Goal: Task Accomplishment & Management: Manage account settings

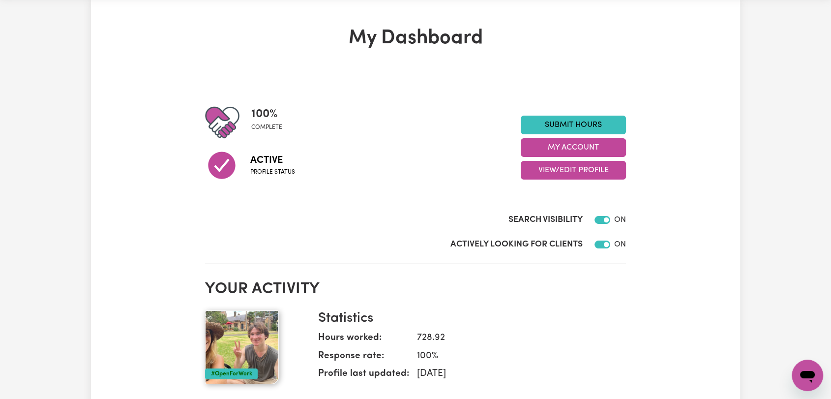
scroll to position [55, 0]
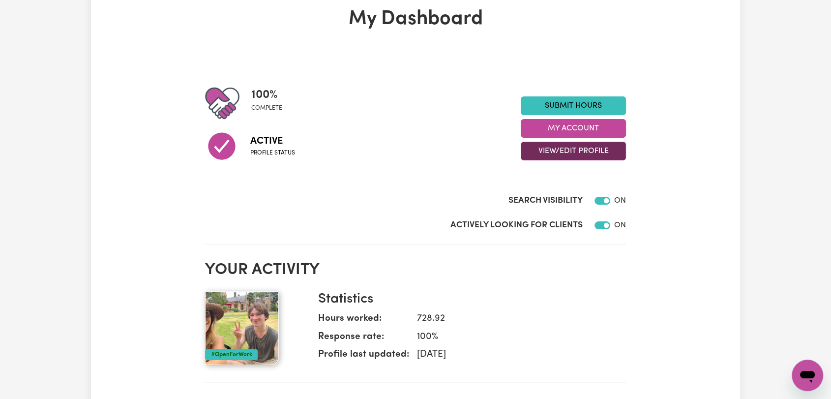
click at [592, 151] on button "View/Edit Profile" at bounding box center [573, 151] width 105 height 19
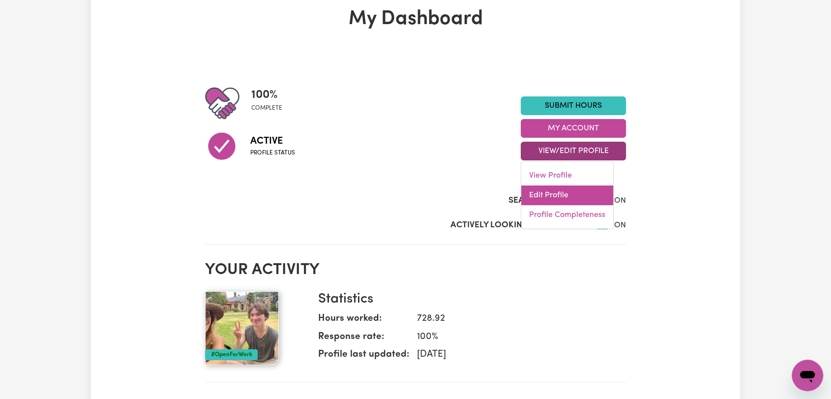
click at [570, 189] on link "Edit Profile" at bounding box center [567, 195] width 92 height 20
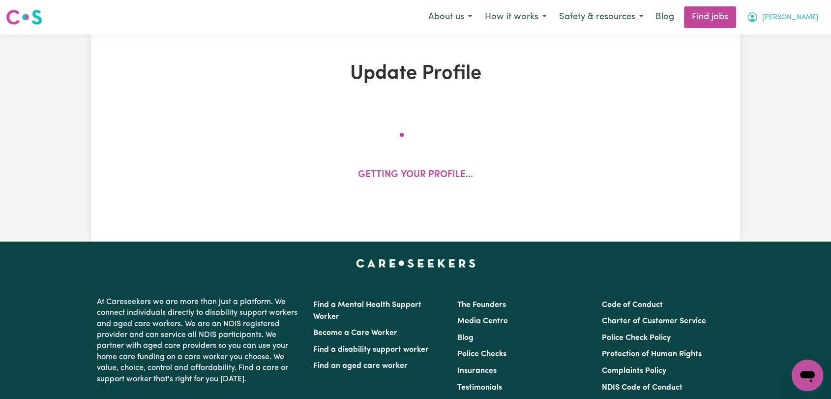
click at [806, 19] on span "[PERSON_NAME]" at bounding box center [790, 17] width 57 height 11
select select "[DEMOGRAPHIC_DATA]"
select select "[DEMOGRAPHIC_DATA] Citizen"
select select "Studying a healthcare related degree or qualification"
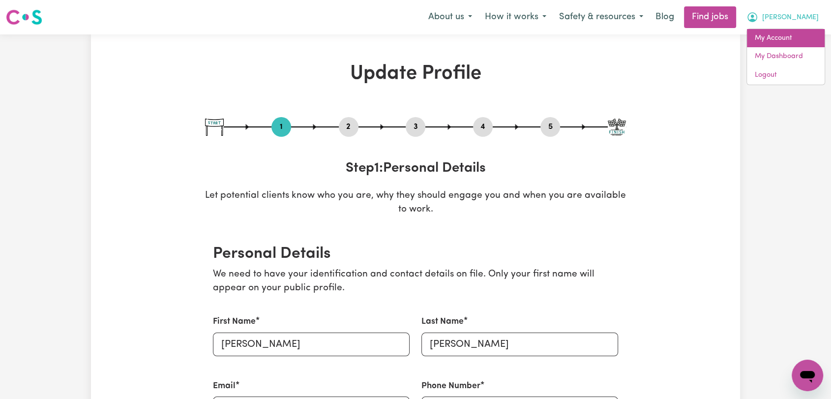
click at [795, 36] on link "My Account" at bounding box center [786, 38] width 78 height 19
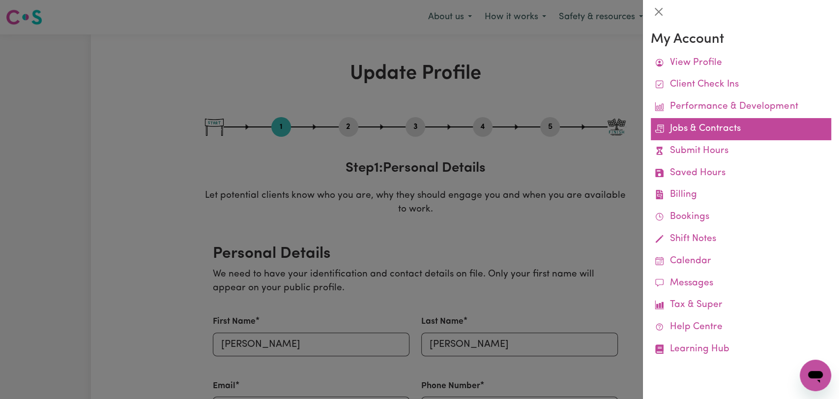
click at [688, 123] on link "Jobs & Contracts" at bounding box center [741, 129] width 180 height 22
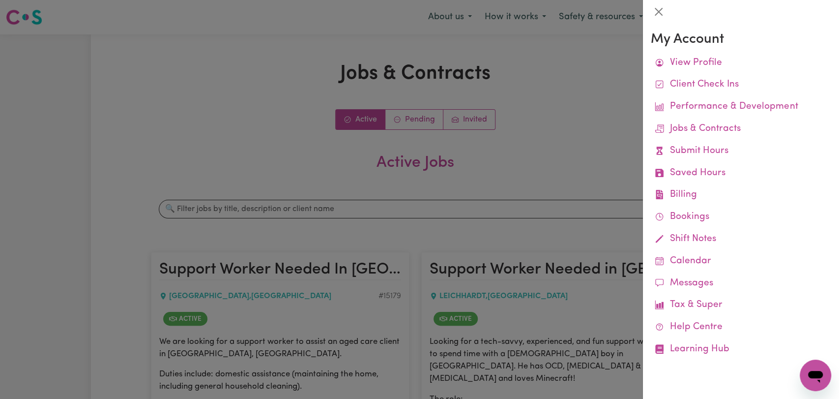
click at [520, 124] on div at bounding box center [419, 199] width 839 height 399
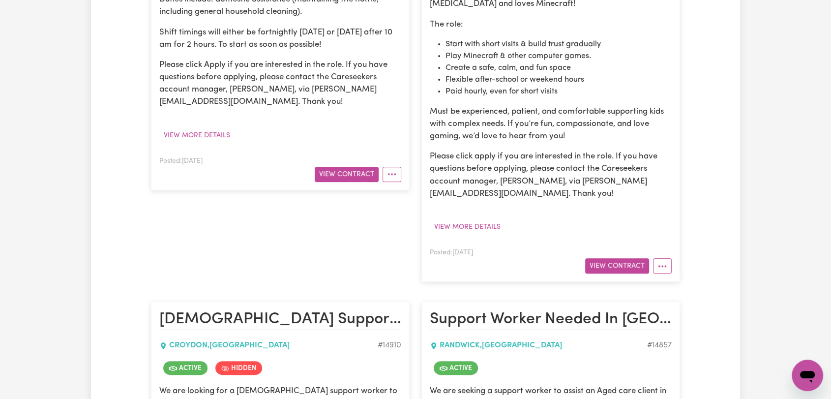
scroll to position [327, 0]
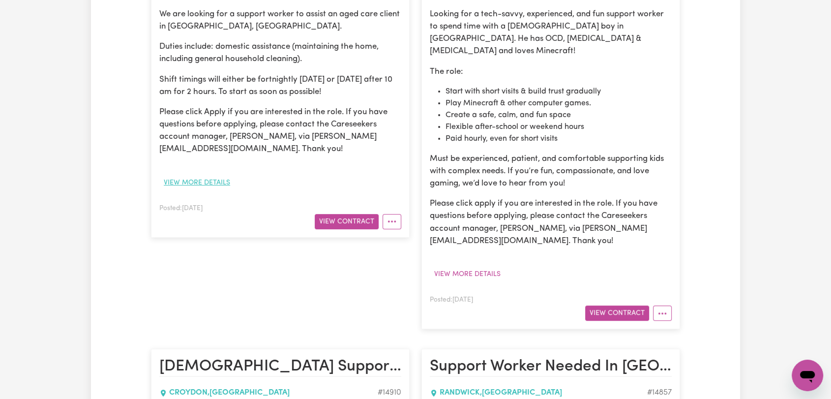
click at [217, 176] on button "View more details" at bounding box center [196, 182] width 75 height 15
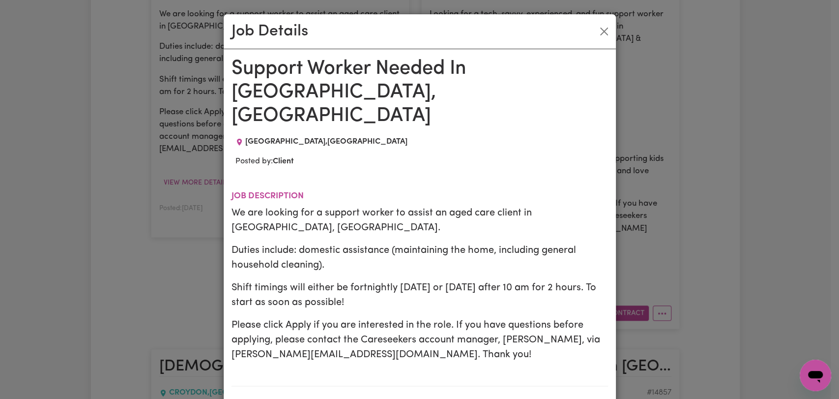
click at [109, 98] on div "Job Details Support Worker Needed In [GEOGRAPHIC_DATA], [GEOGRAPHIC_DATA] [GEOG…" at bounding box center [419, 199] width 839 height 399
click at [598, 29] on button "Close" at bounding box center [604, 32] width 16 height 16
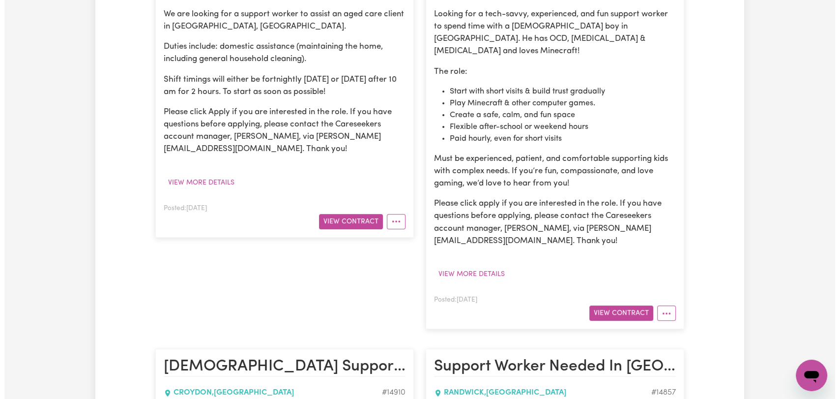
scroll to position [382, 0]
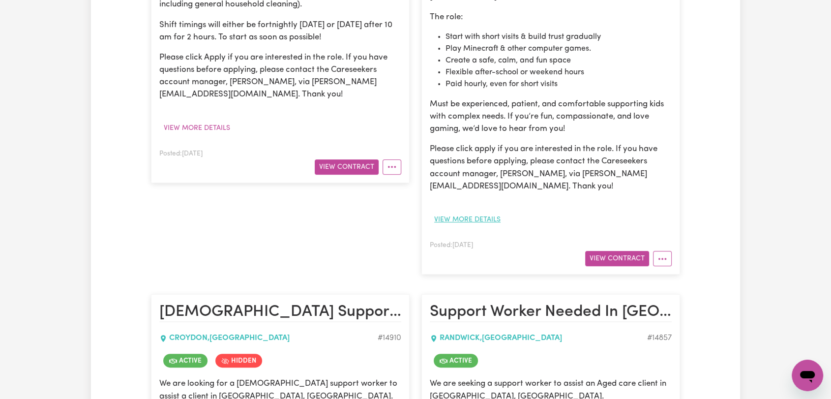
click at [468, 212] on button "View more details" at bounding box center [467, 219] width 75 height 15
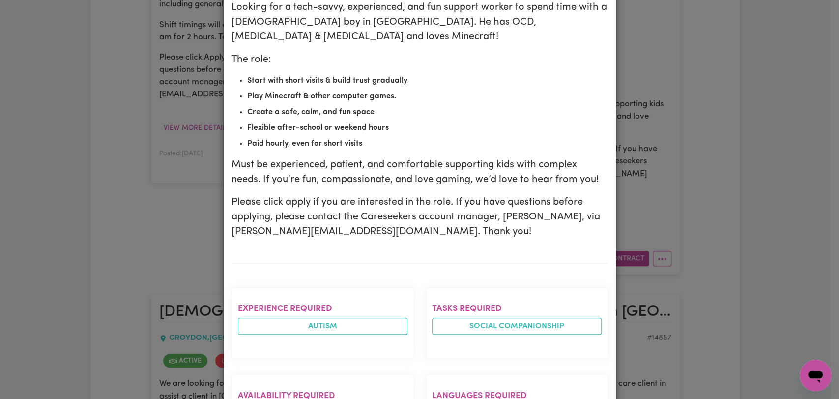
scroll to position [203, 0]
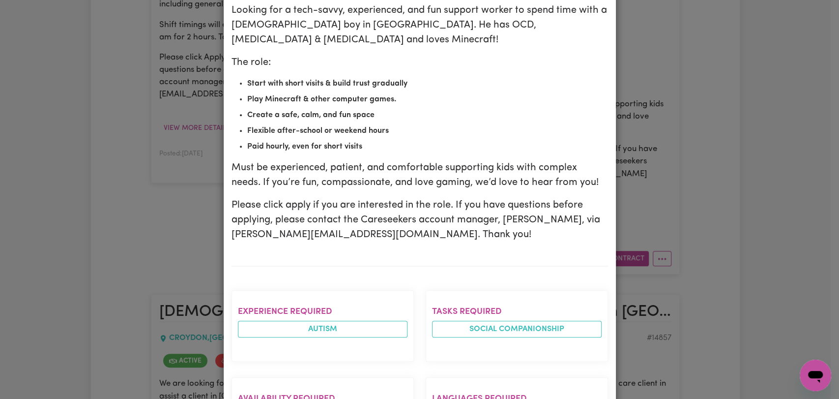
click at [148, 210] on div "Job Details Support Worker Needed in [GEOGRAPHIC_DATA], [GEOGRAPHIC_DATA] [PERS…" at bounding box center [419, 199] width 839 height 399
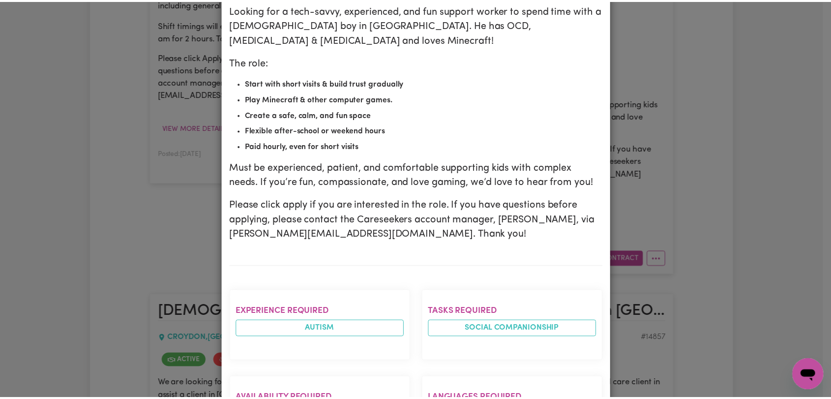
scroll to position [0, 0]
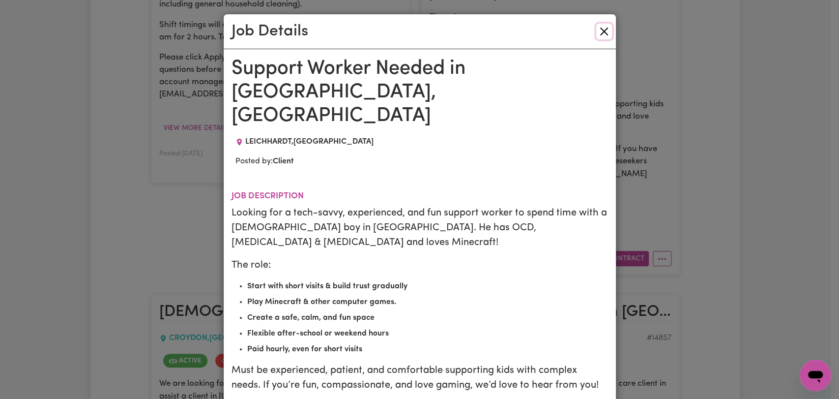
click at [596, 29] on button "Close" at bounding box center [604, 32] width 16 height 16
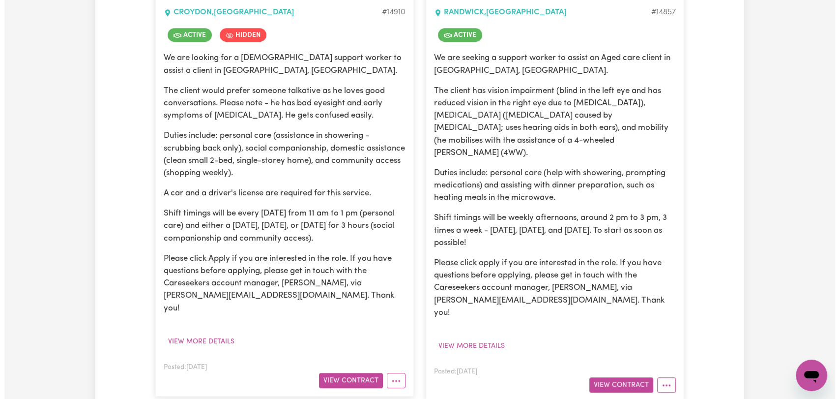
scroll to position [710, 0]
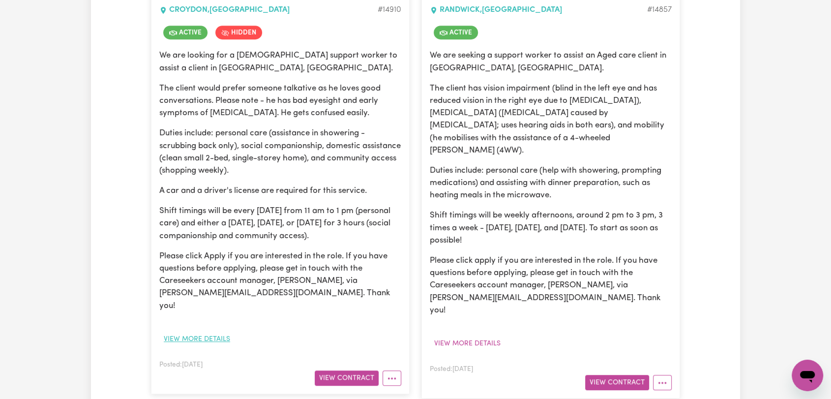
click at [201, 331] on button "View more details" at bounding box center [196, 338] width 75 height 15
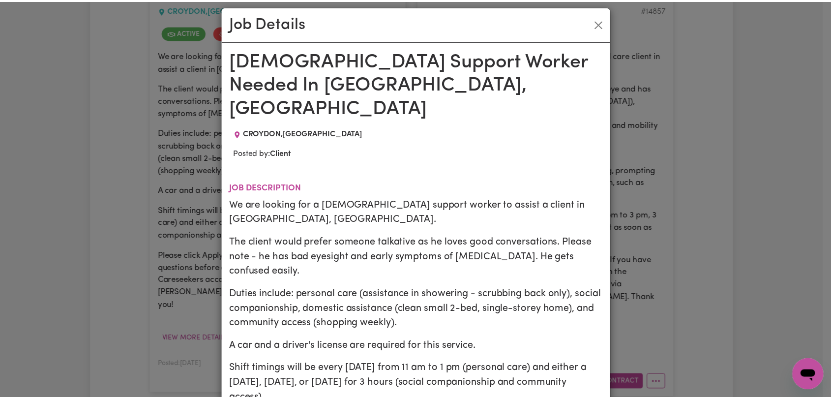
scroll to position [0, 0]
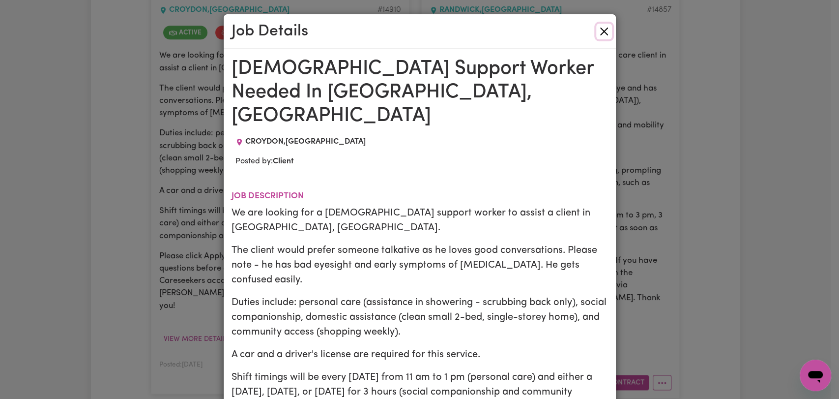
click at [598, 30] on button "Close" at bounding box center [604, 32] width 16 height 16
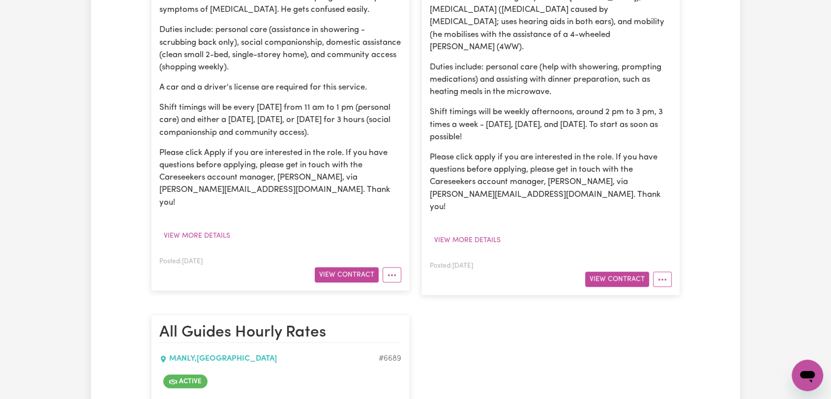
scroll to position [819, 0]
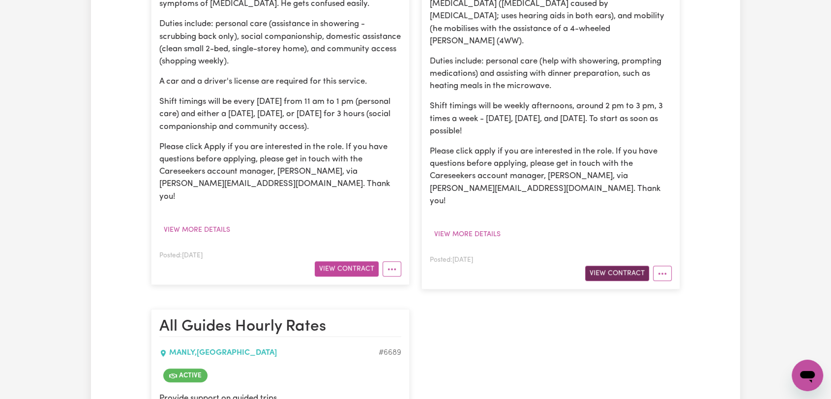
click at [604, 266] on button "View Contract" at bounding box center [617, 273] width 64 height 15
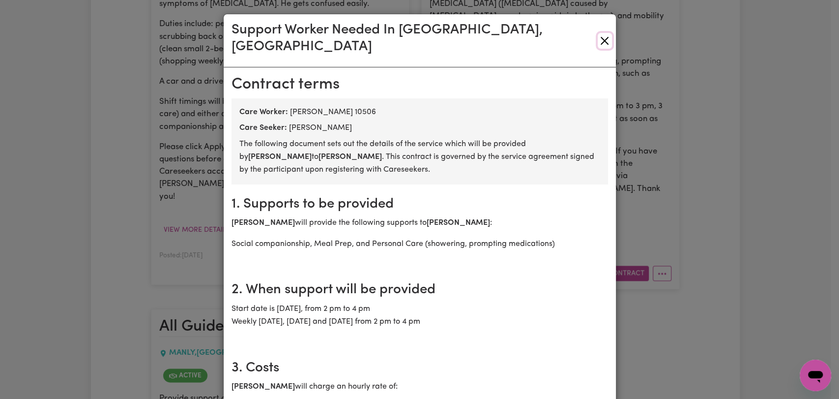
click at [598, 33] on button "Close" at bounding box center [605, 41] width 14 height 16
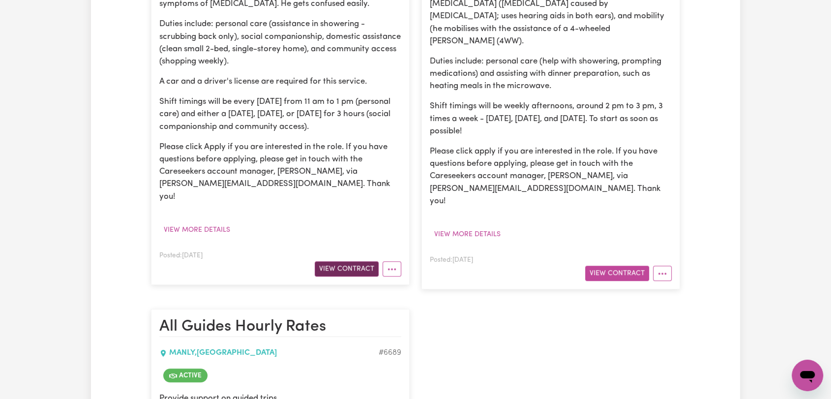
click at [360, 261] on button "View Contract" at bounding box center [347, 268] width 64 height 15
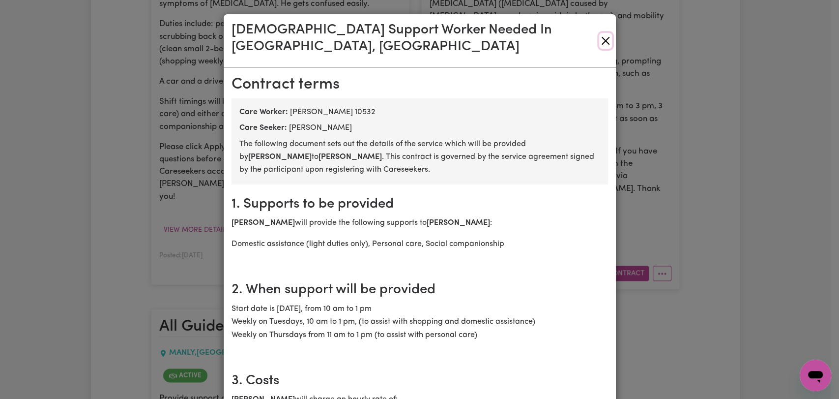
click at [606, 33] on button "Close" at bounding box center [605, 41] width 13 height 16
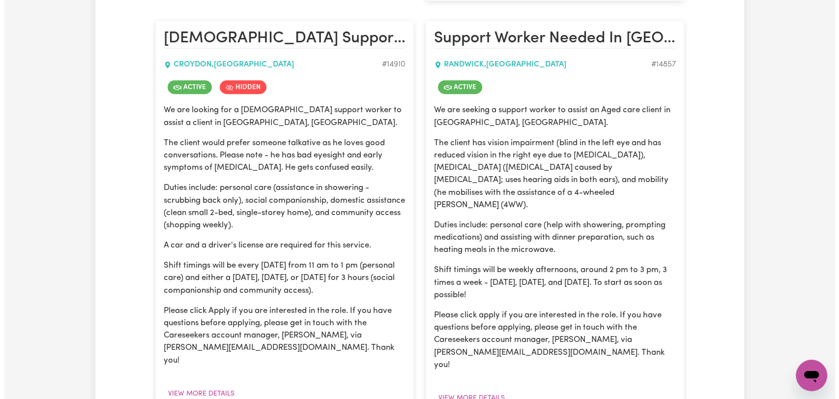
scroll to position [437, 0]
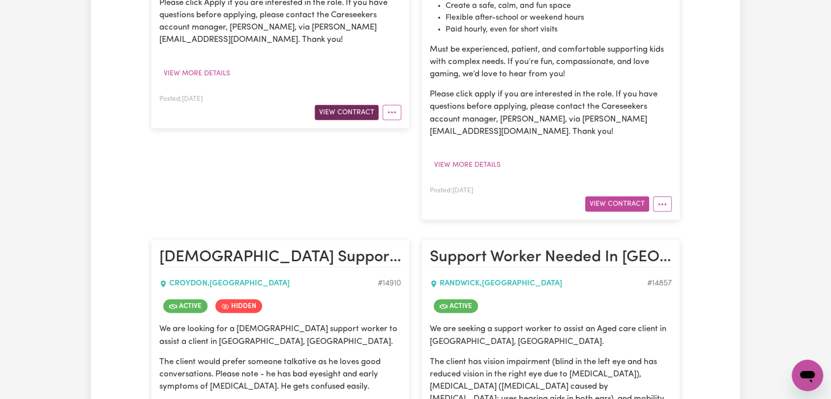
click at [349, 110] on button "View Contract" at bounding box center [347, 112] width 64 height 15
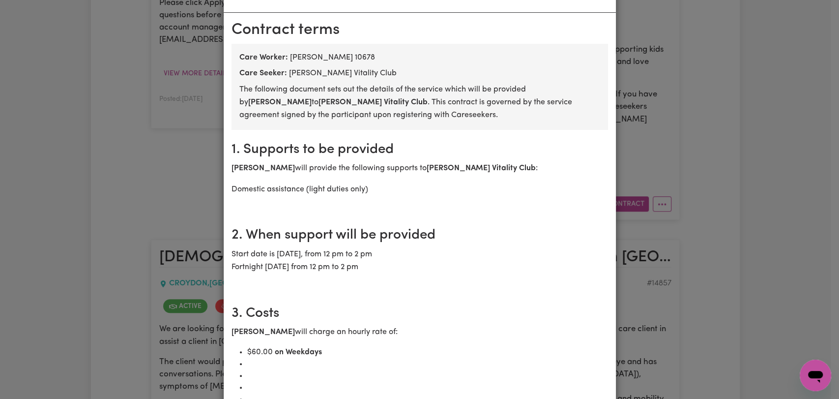
scroll to position [0, 0]
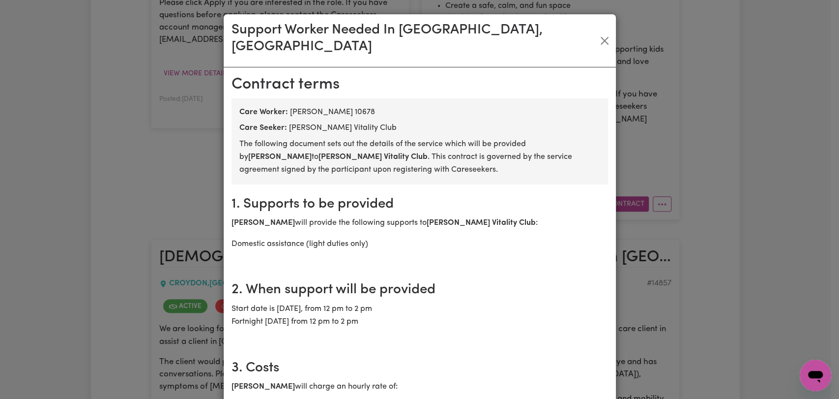
click at [814, 87] on div "Support Worker Needed In [GEOGRAPHIC_DATA], [GEOGRAPHIC_DATA] [DEMOGRAPHIC_DATA…" at bounding box center [419, 199] width 839 height 399
click at [604, 33] on button "Close" at bounding box center [605, 41] width 14 height 16
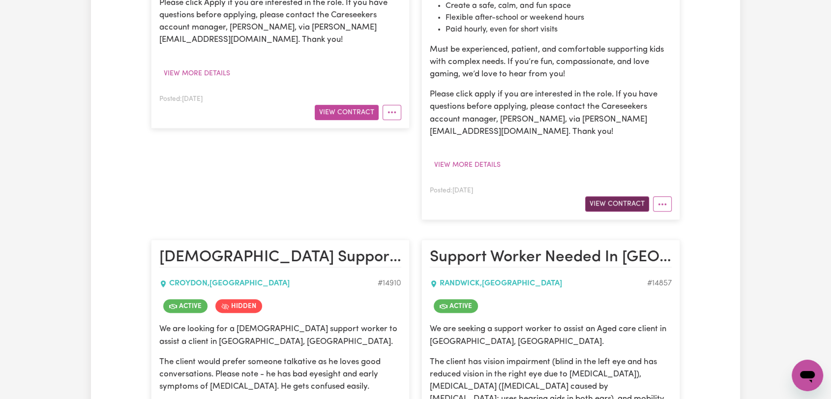
click at [609, 196] on button "View Contract" at bounding box center [617, 203] width 64 height 15
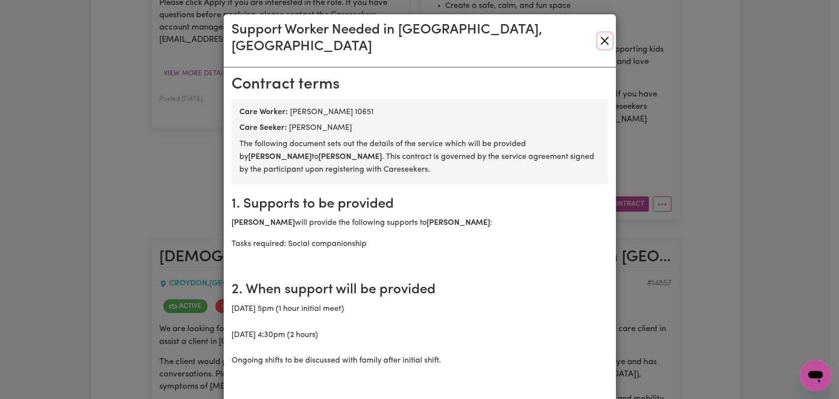
click at [598, 33] on button "Close" at bounding box center [605, 41] width 14 height 16
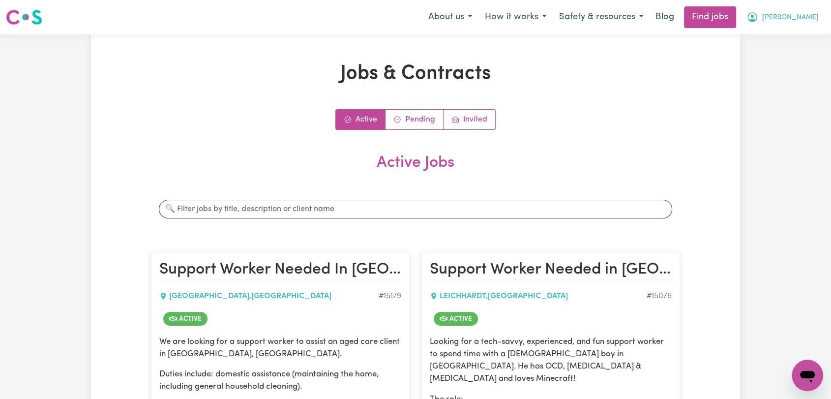
click at [816, 18] on span "[PERSON_NAME]" at bounding box center [790, 17] width 57 height 11
click at [777, 73] on link "Logout" at bounding box center [786, 75] width 78 height 19
